Goal: Task Accomplishment & Management: Manage account settings

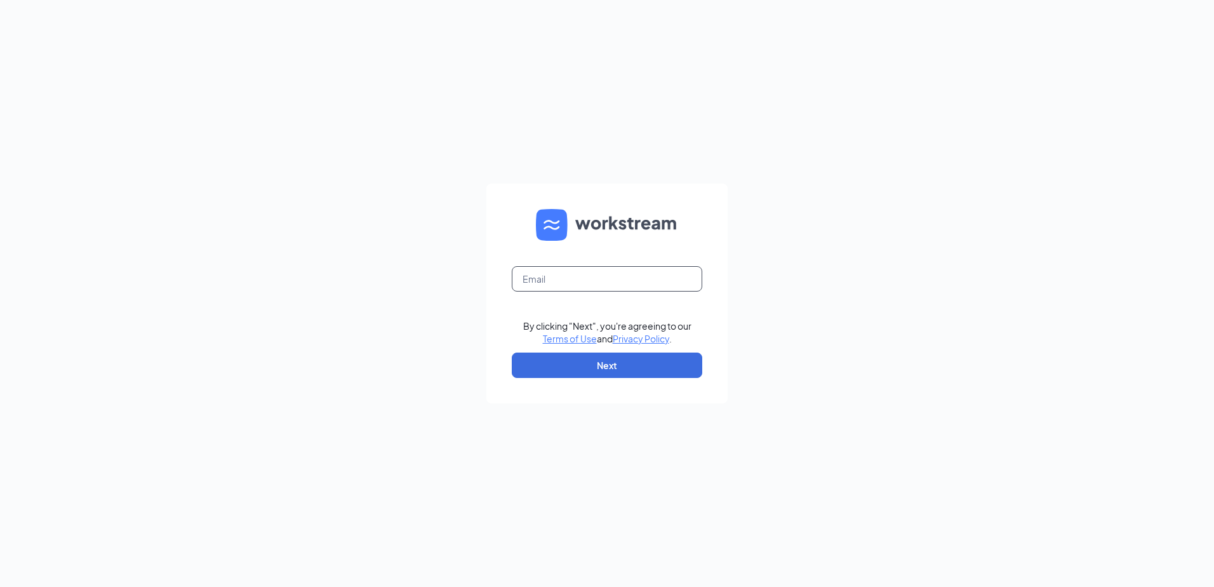
click at [572, 273] on input "text" at bounding box center [607, 278] width 191 height 25
type input "@"
type input "[EMAIL_ADDRESS][DOMAIN_NAME]"
click at [560, 360] on button "Next" at bounding box center [607, 365] width 191 height 25
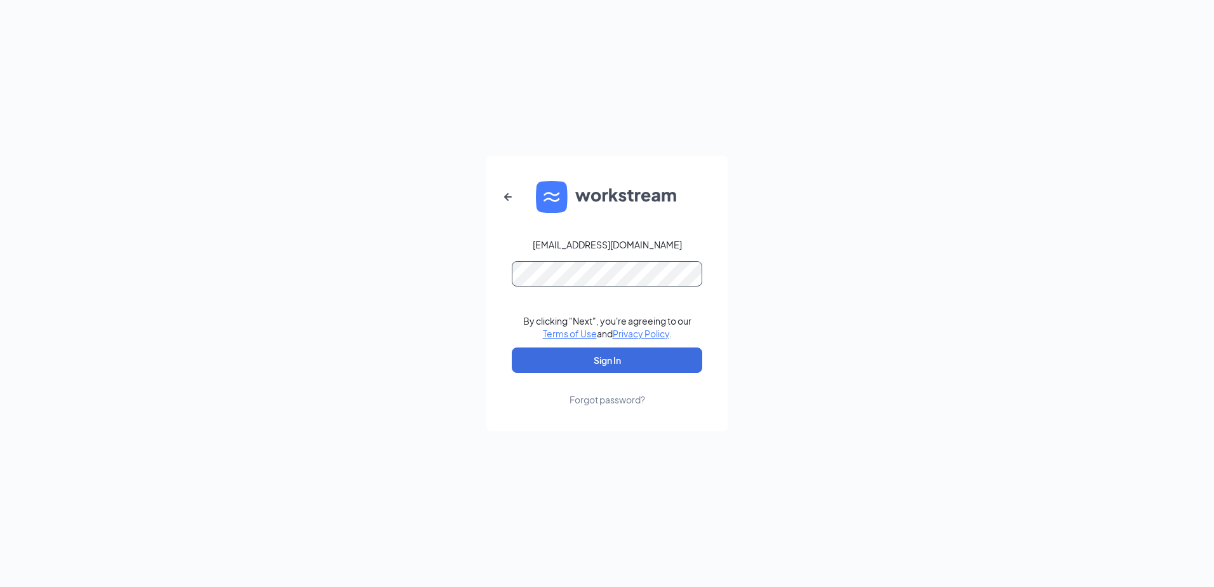
click at [512, 347] on button "Sign In" at bounding box center [607, 359] width 191 height 25
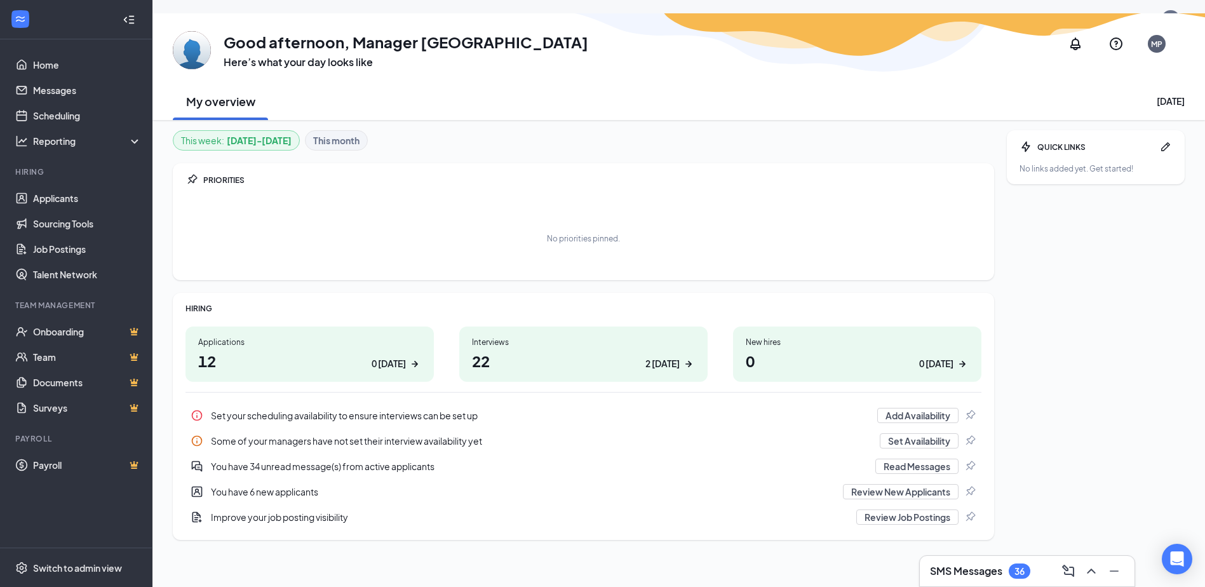
scroll to position [39, 0]
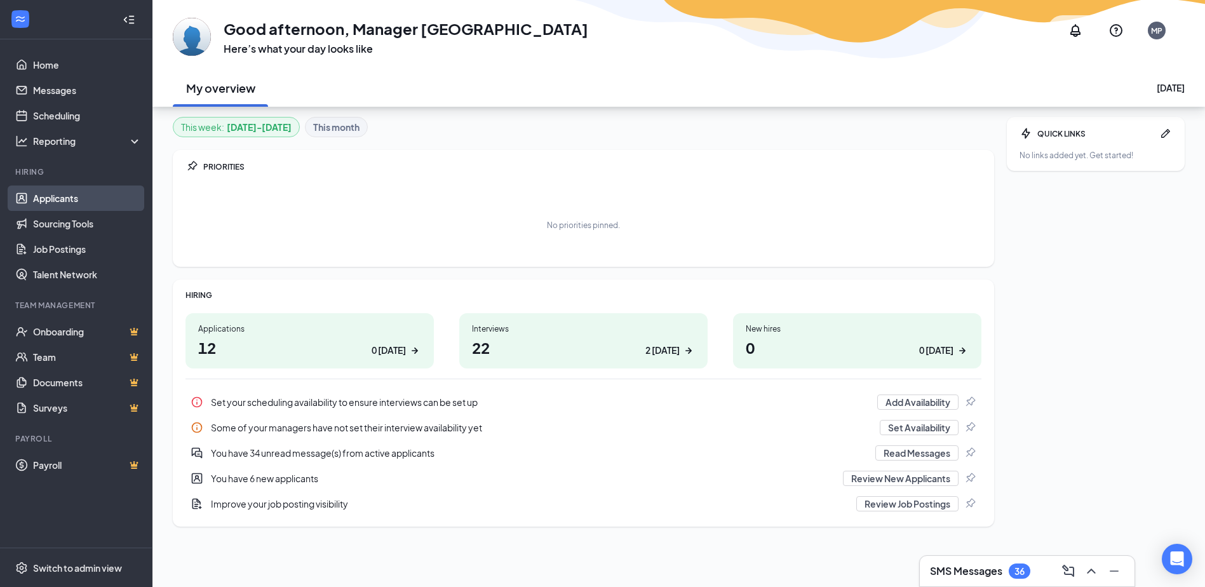
click at [69, 203] on link "Applicants" at bounding box center [87, 197] width 109 height 25
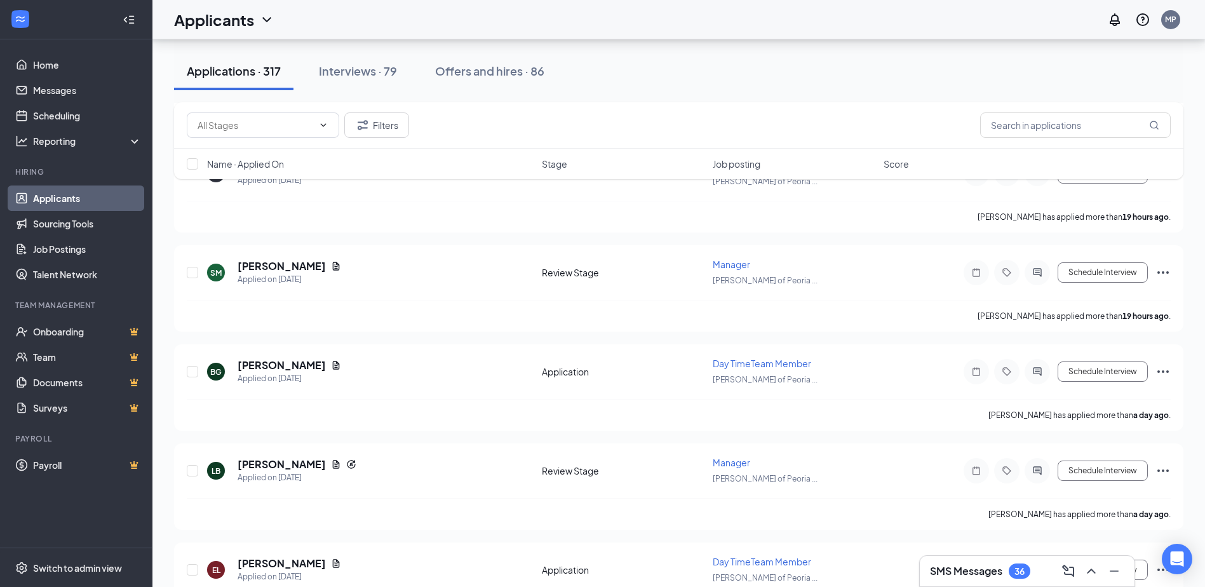
scroll to position [381, 0]
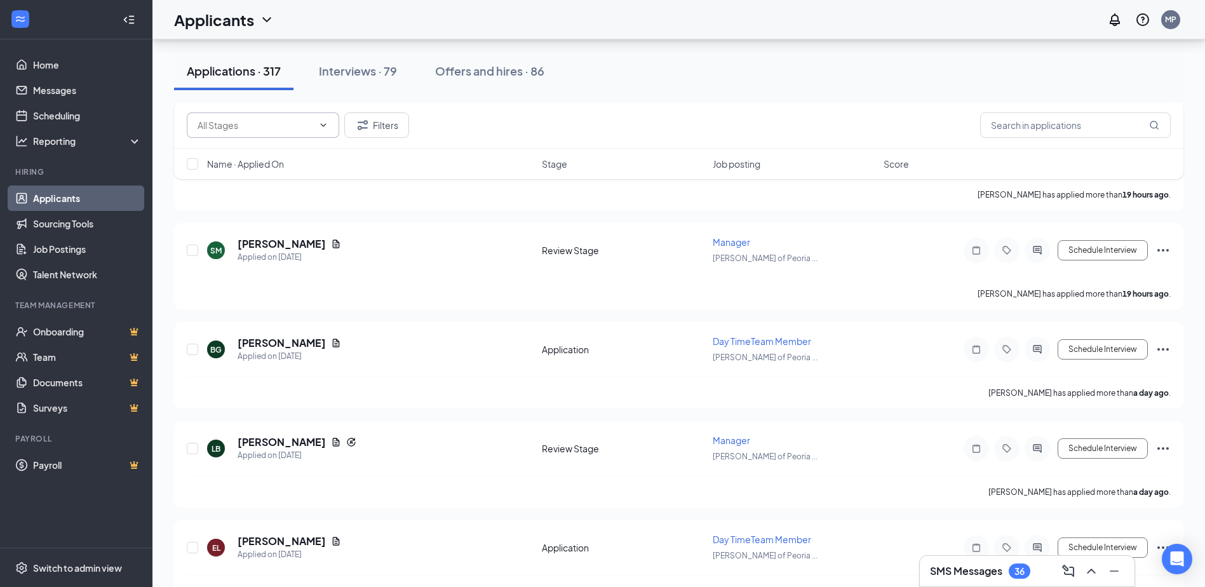
click at [246, 127] on input "text" at bounding box center [256, 125] width 116 height 14
click at [249, 123] on input "text" at bounding box center [256, 125] width 116 height 14
click at [1095, 126] on input "text" at bounding box center [1075, 124] width 191 height 25
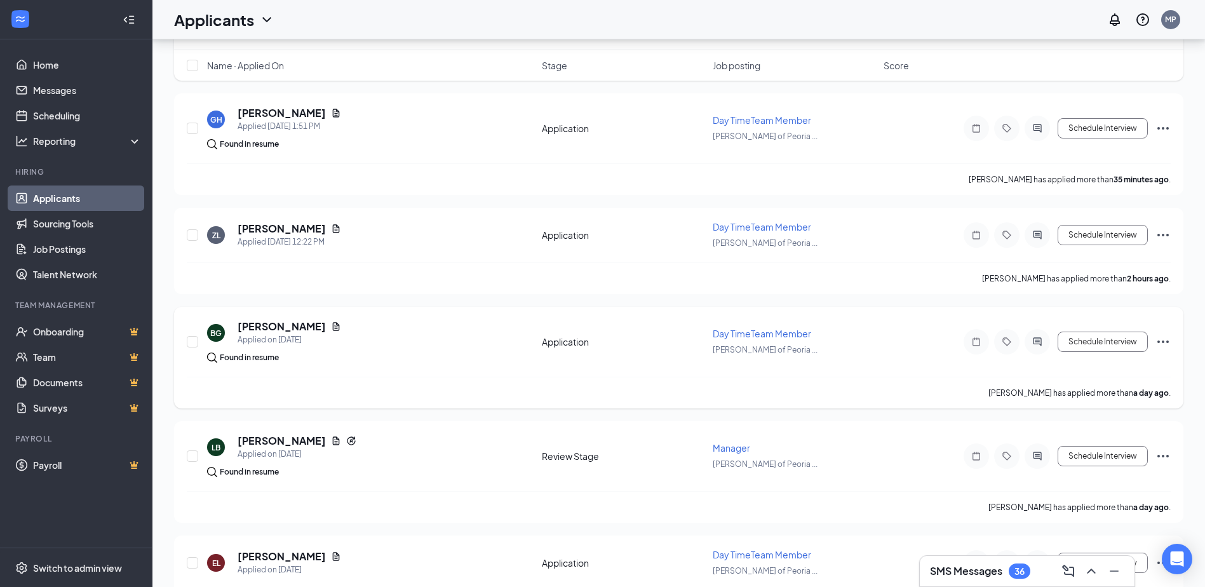
scroll to position [254, 0]
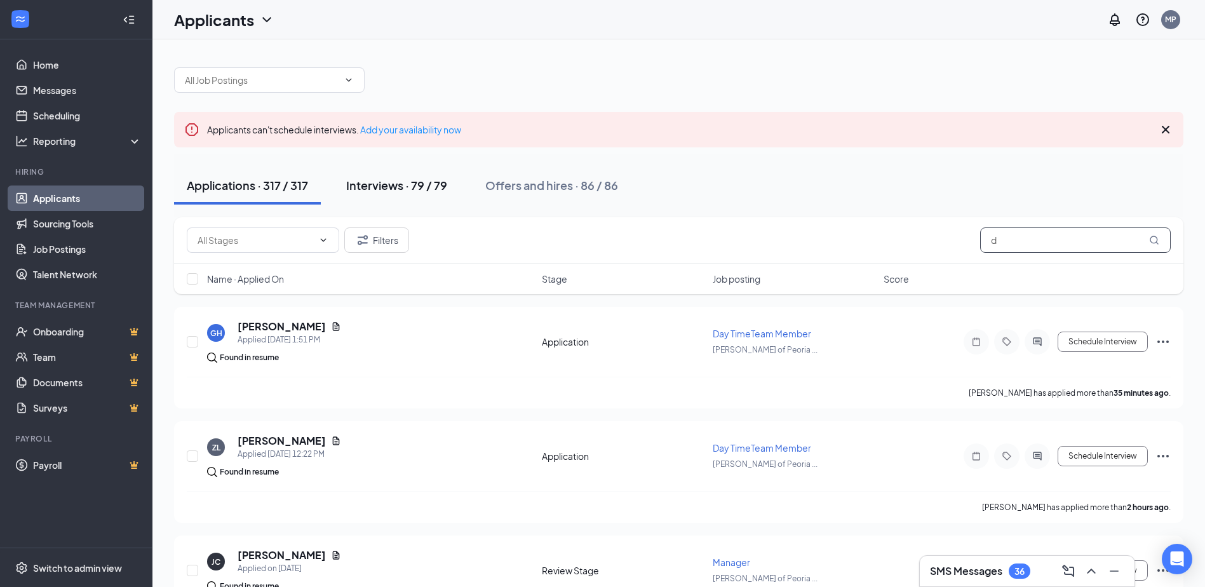
type input "d"
click at [387, 178] on div "Interviews · 79 / 79" at bounding box center [396, 185] width 101 height 16
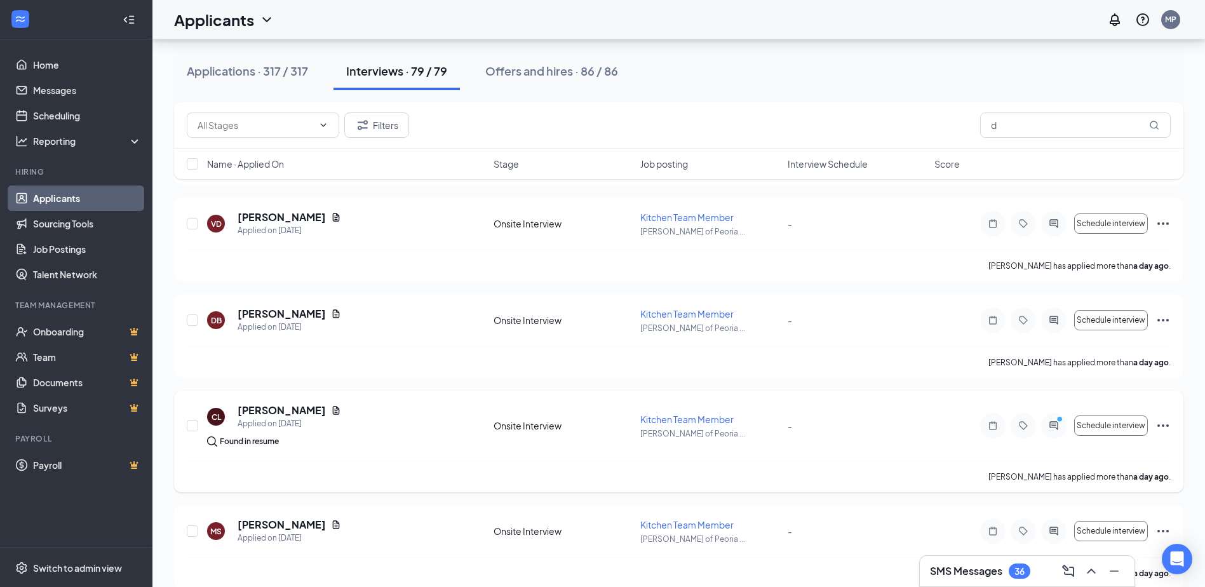
scroll to position [1588, 0]
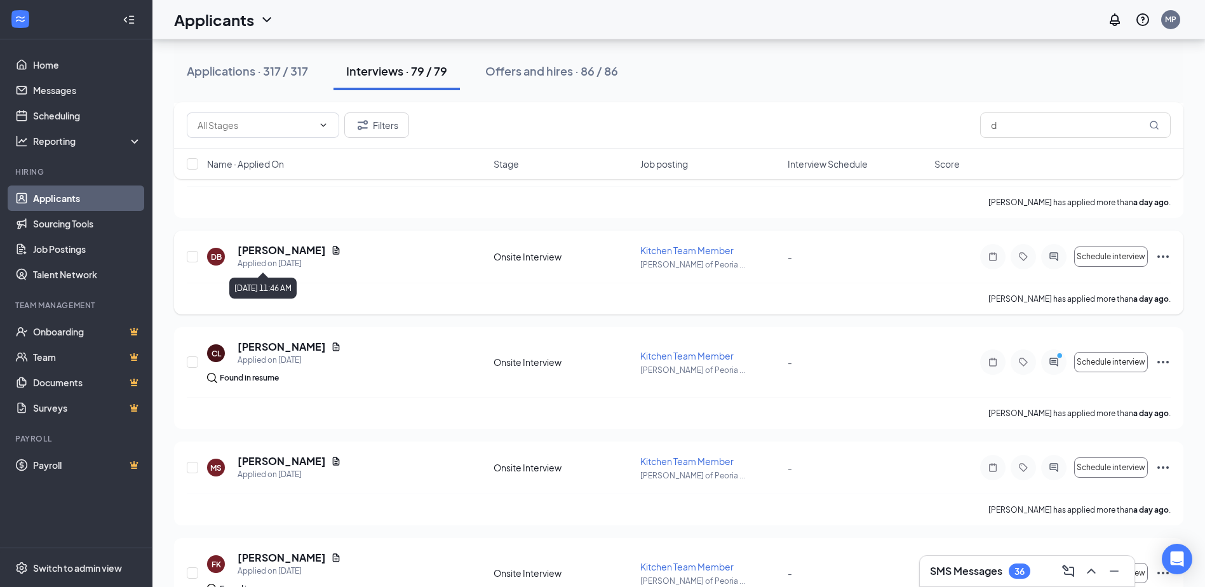
click at [296, 265] on div "Applied on Sep 15" at bounding box center [290, 263] width 104 height 13
click at [196, 258] on input "checkbox" at bounding box center [192, 256] width 11 height 11
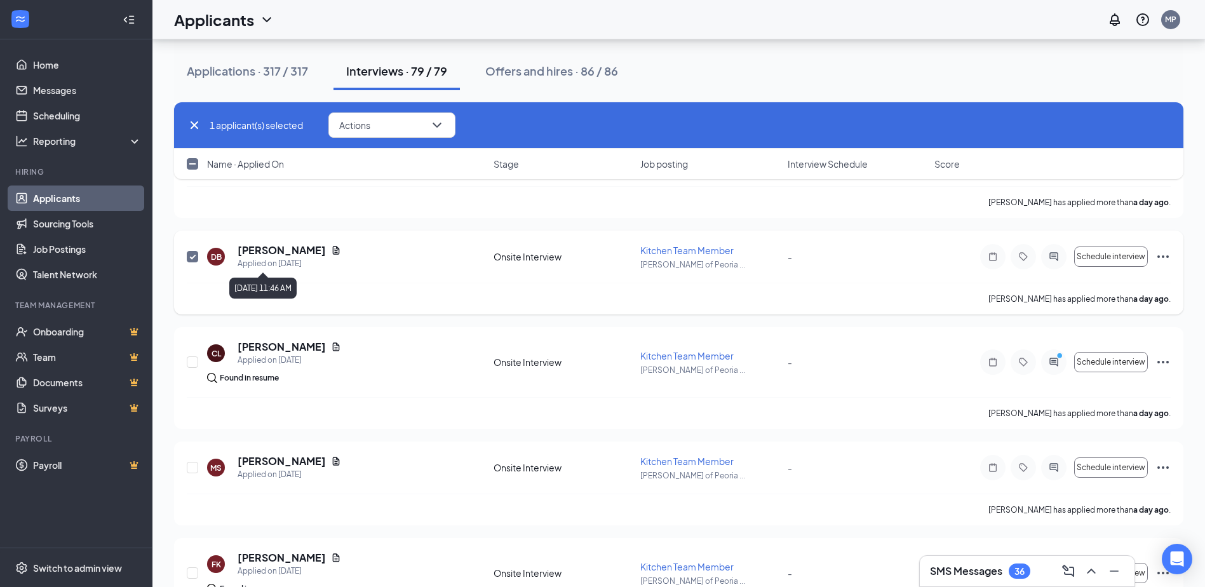
click at [256, 267] on div "Applied on Sep 15" at bounding box center [290, 263] width 104 height 13
click at [196, 261] on input "checkbox" at bounding box center [192, 256] width 11 height 11
checkbox input "false"
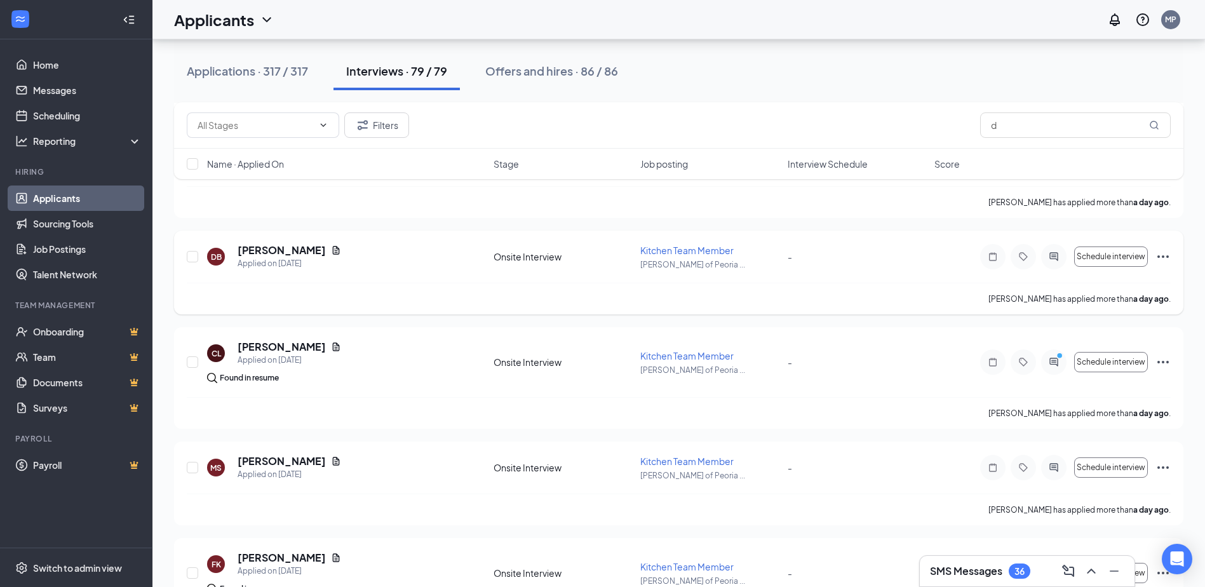
click at [1157, 253] on icon "Ellipses" at bounding box center [1162, 256] width 15 height 15
click at [927, 281] on div "DB Dalexcius Brittine Applied on Sep 15 Onsite Interview Kitchen Team Member Cu…" at bounding box center [679, 262] width 984 height 39
click at [1166, 253] on icon "Ellipses" at bounding box center [1162, 256] width 15 height 15
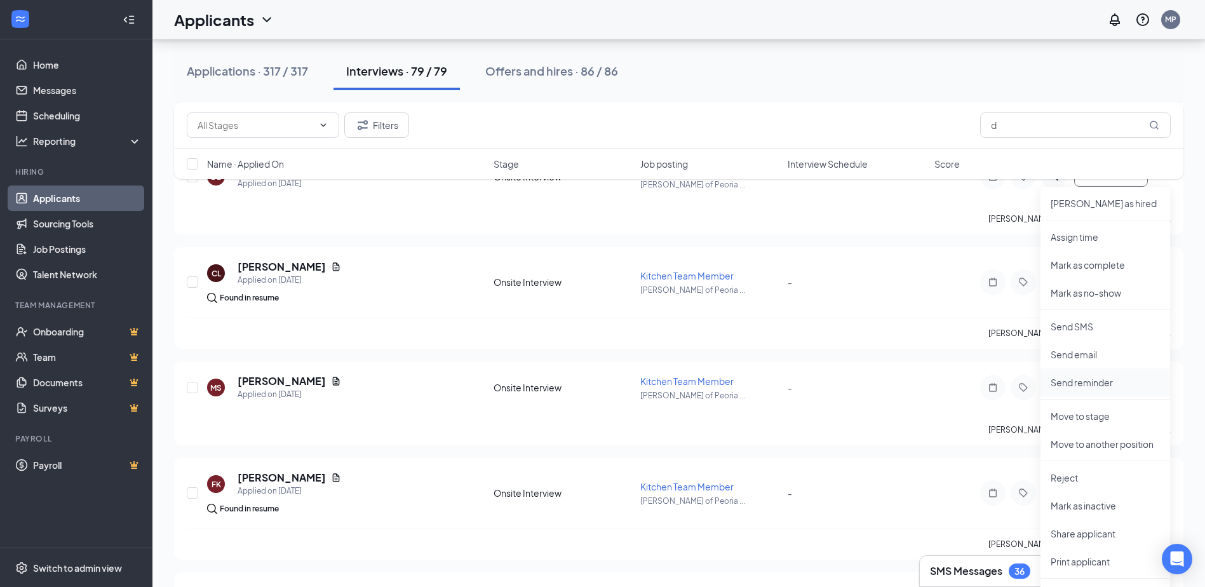
scroll to position [1715, 0]
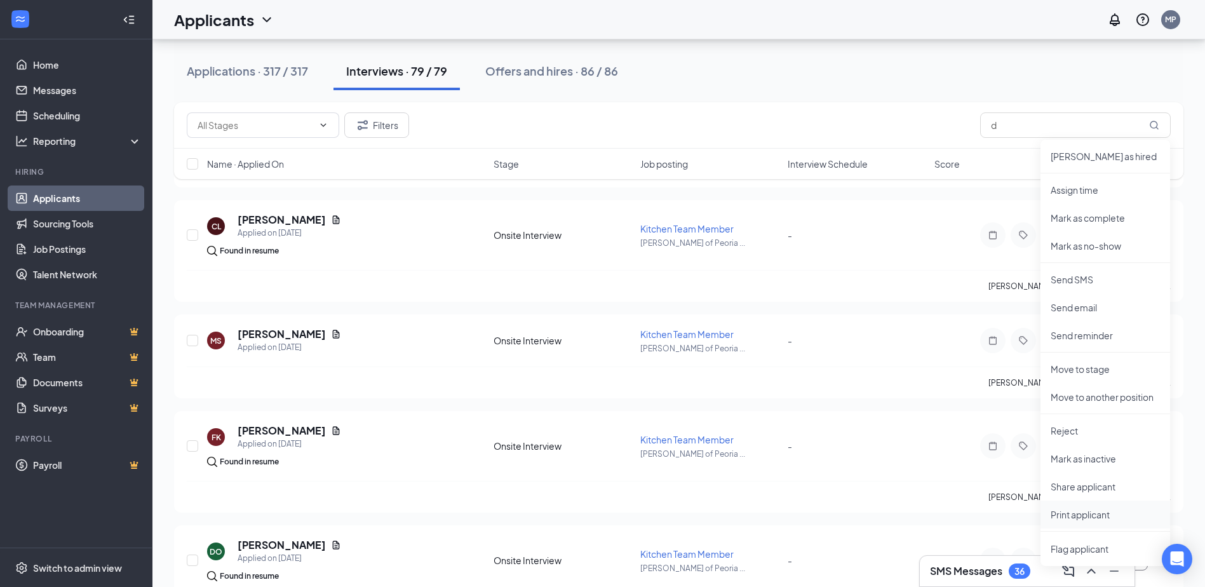
click at [1091, 519] on p "Print applicant" at bounding box center [1105, 514] width 109 height 13
